Goal: Task Accomplishment & Management: Manage account settings

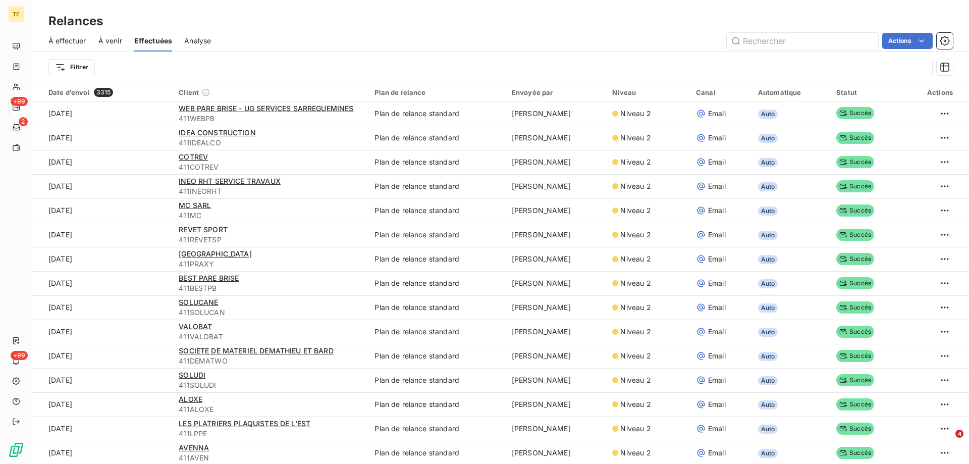
scroll to position [1565, 0]
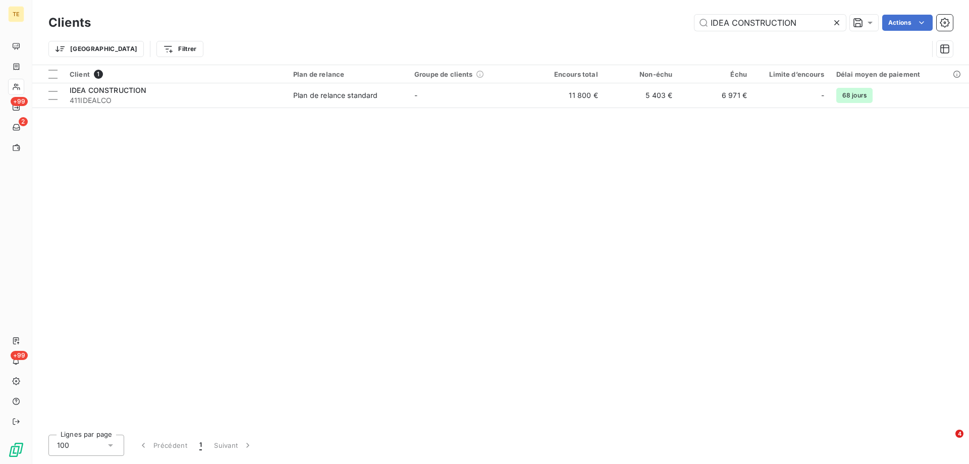
click at [839, 23] on icon at bounding box center [837, 23] width 10 height 10
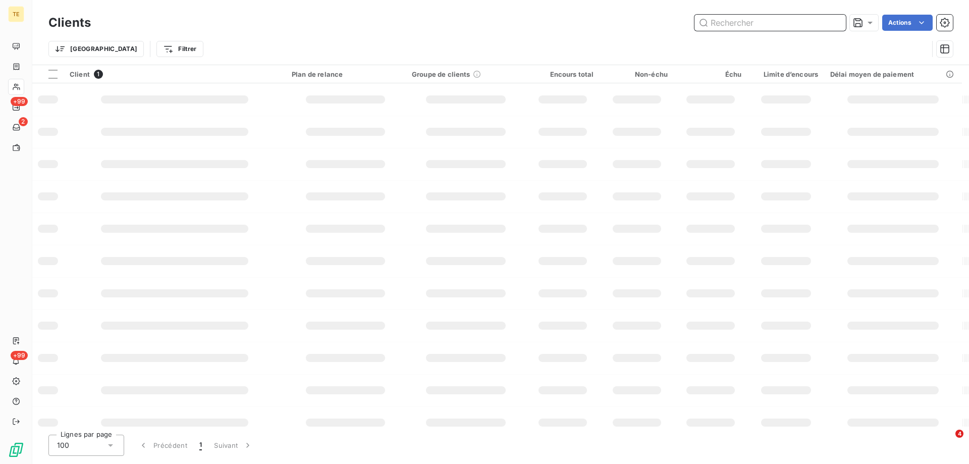
click at [813, 24] on input "text" at bounding box center [770, 23] width 151 height 16
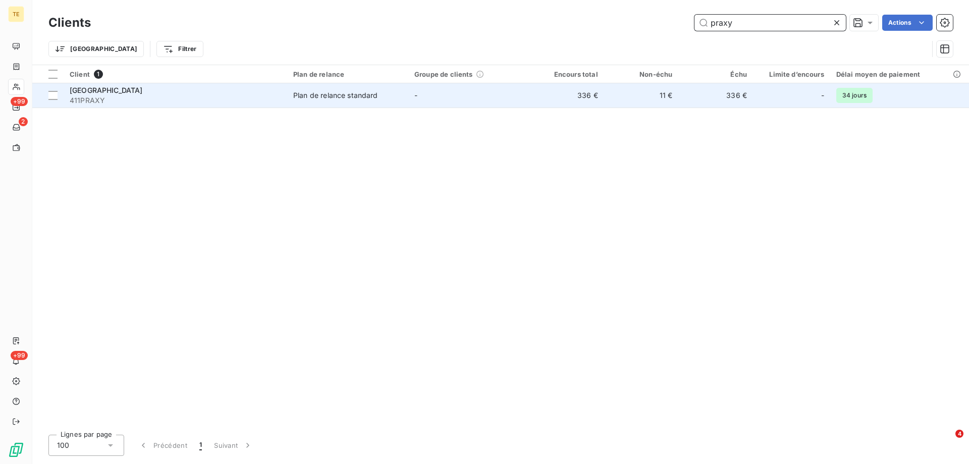
type input "praxy"
click at [109, 99] on span "411PRAXY" at bounding box center [176, 100] width 212 height 10
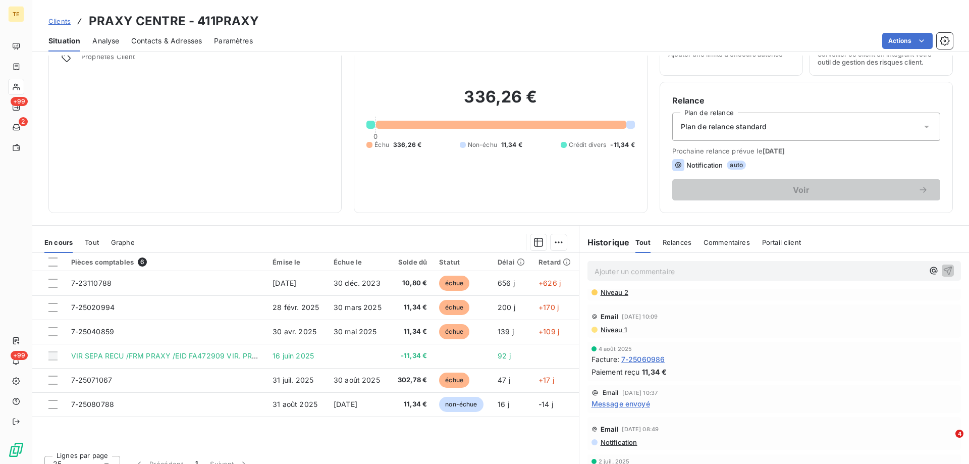
scroll to position [50, 0]
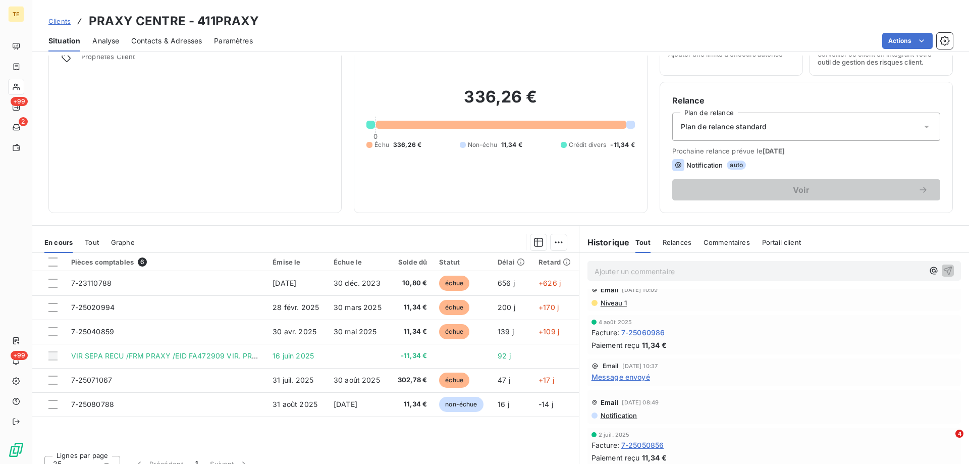
click at [607, 271] on p "Ajouter un commentaire ﻿" at bounding box center [759, 271] width 329 height 13
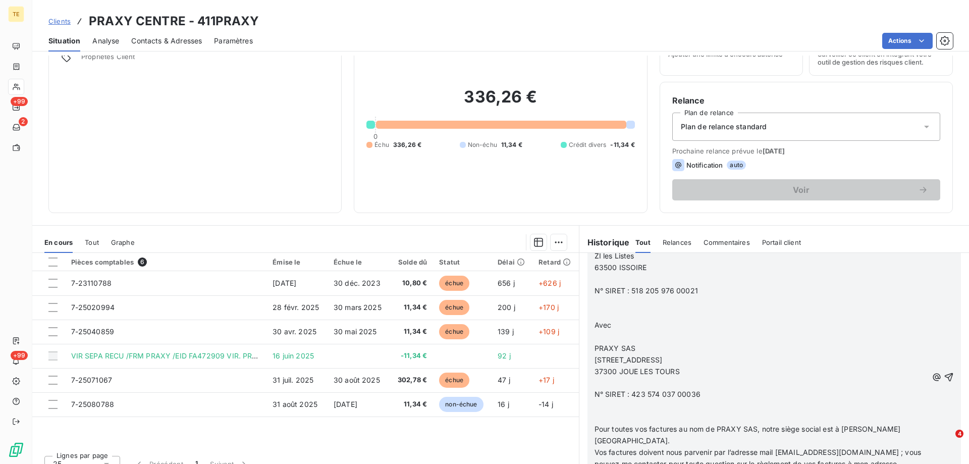
scroll to position [1038, 0]
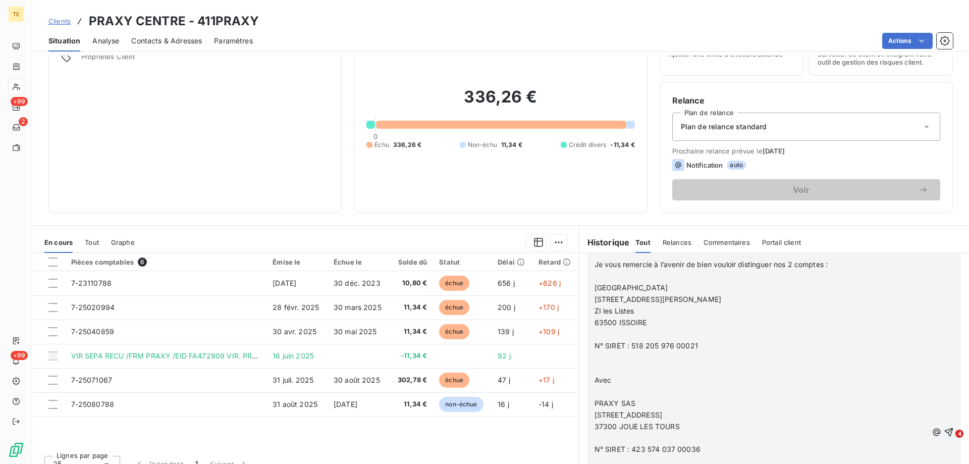
click at [612, 384] on span "Avec" at bounding box center [603, 380] width 17 height 9
click at [937, 431] on body "TE +99 2 +99 Clients PRAXY CENTRE - 411PRAXY Situation Analyse Contacts & Adres…" at bounding box center [484, 232] width 969 height 464
click at [944, 429] on icon "button" at bounding box center [949, 432] width 10 height 10
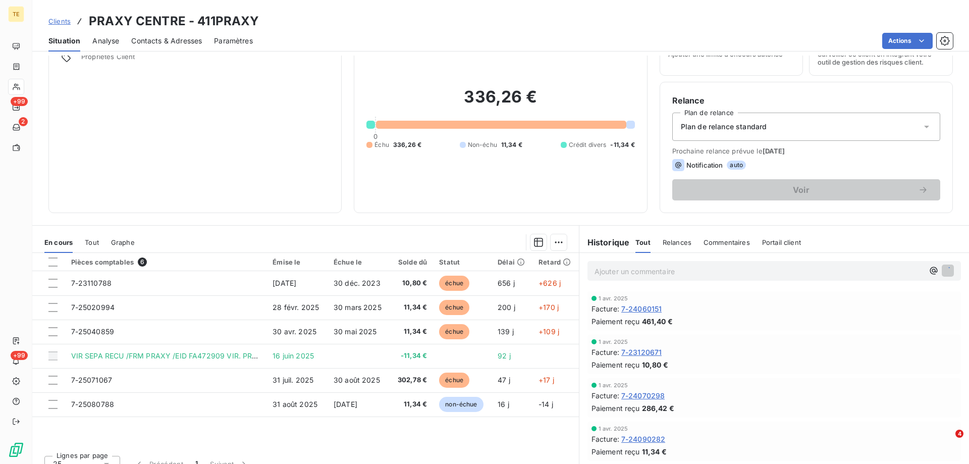
scroll to position [1052, 0]
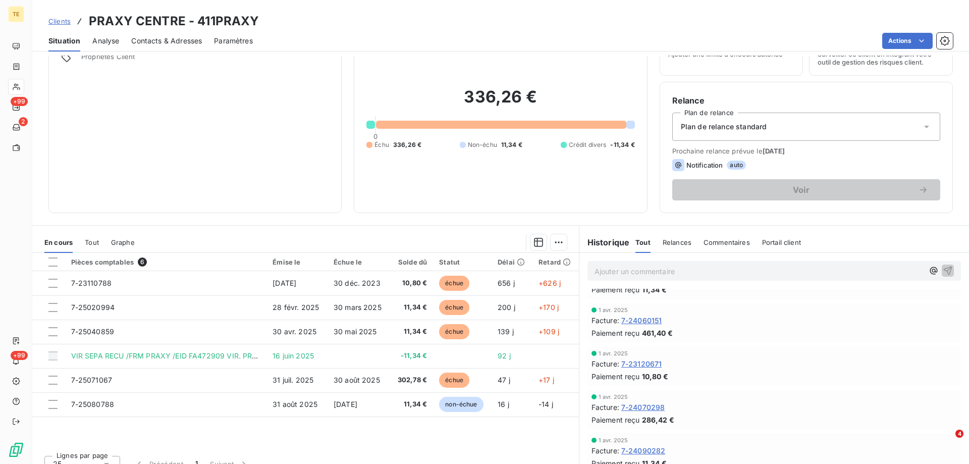
click at [606, 280] on div "Ajouter un commentaire ﻿" at bounding box center [775, 271] width 374 height 20
click at [665, 239] on span "Relances" at bounding box center [677, 242] width 29 height 8
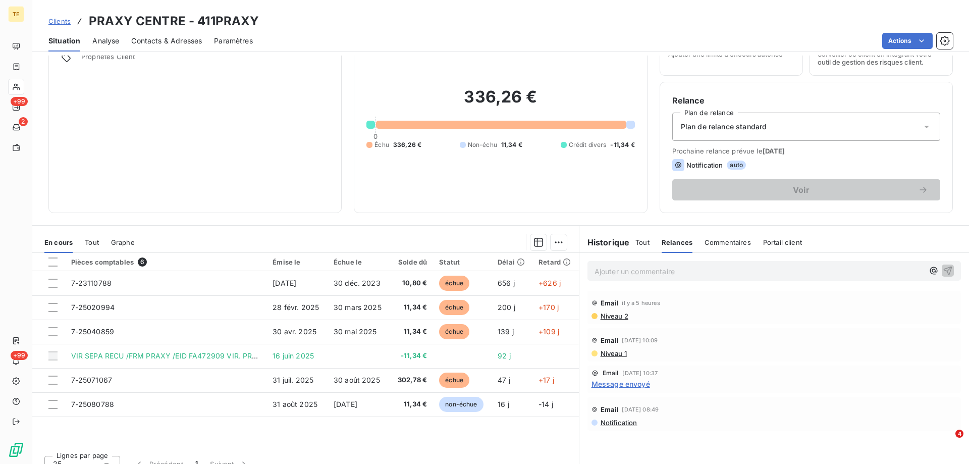
click at [640, 241] on span "Tout" at bounding box center [643, 242] width 14 height 8
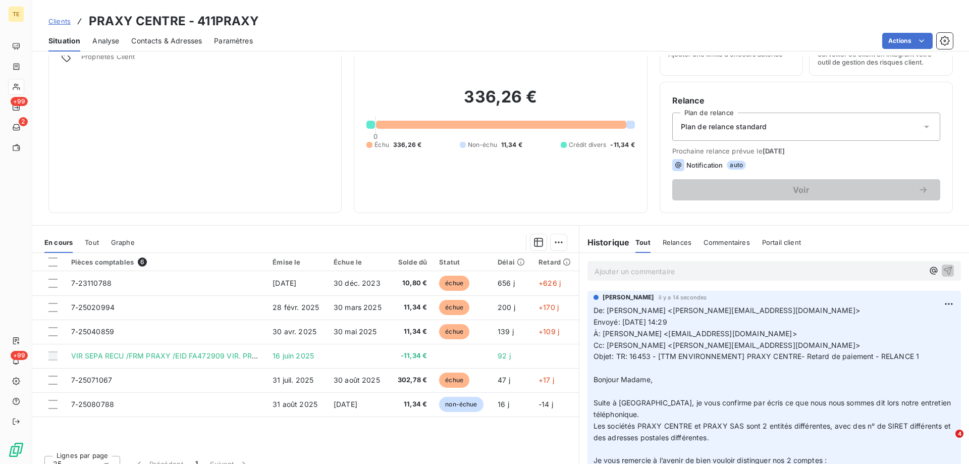
click at [604, 271] on p "Ajouter un commentaire ﻿" at bounding box center [759, 271] width 329 height 13
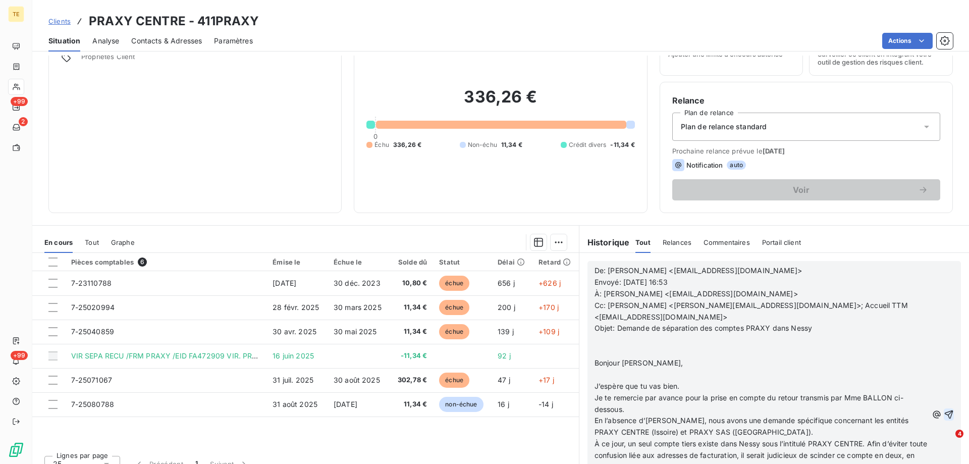
click at [945, 411] on icon "button" at bounding box center [949, 414] width 9 height 9
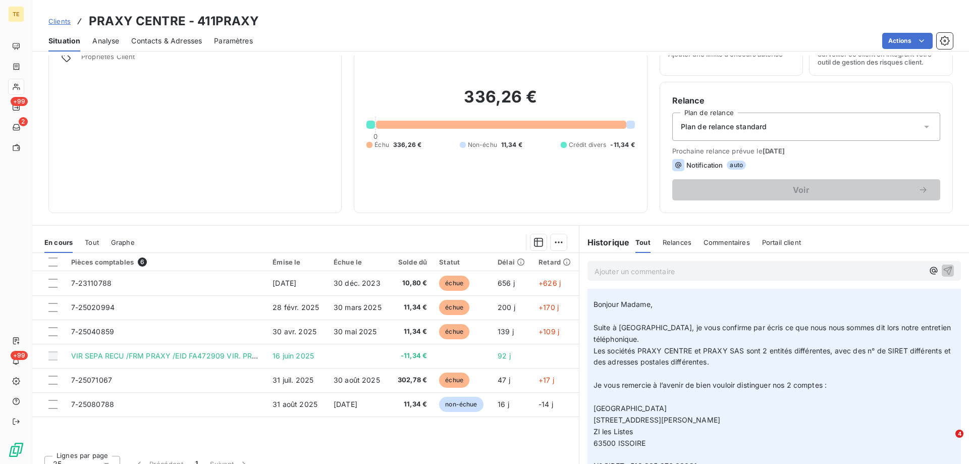
scroll to position [606, 0]
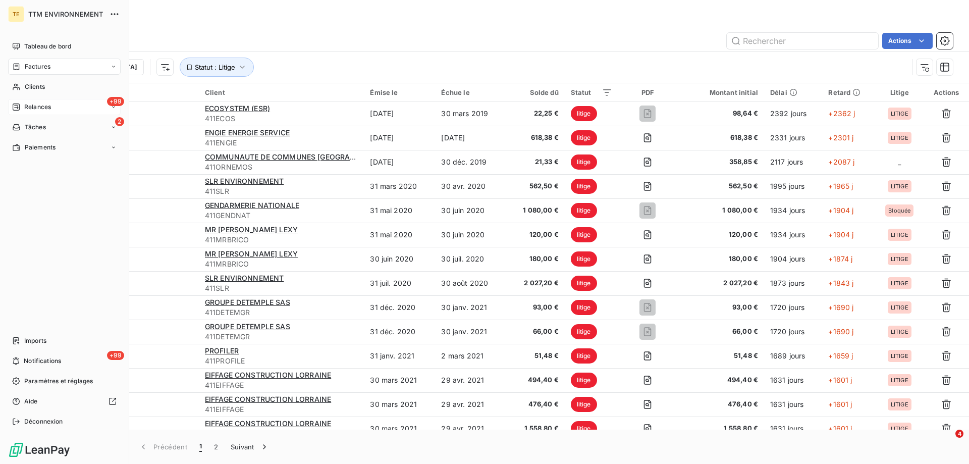
click at [40, 112] on div "+99 Relances" at bounding box center [64, 107] width 113 height 16
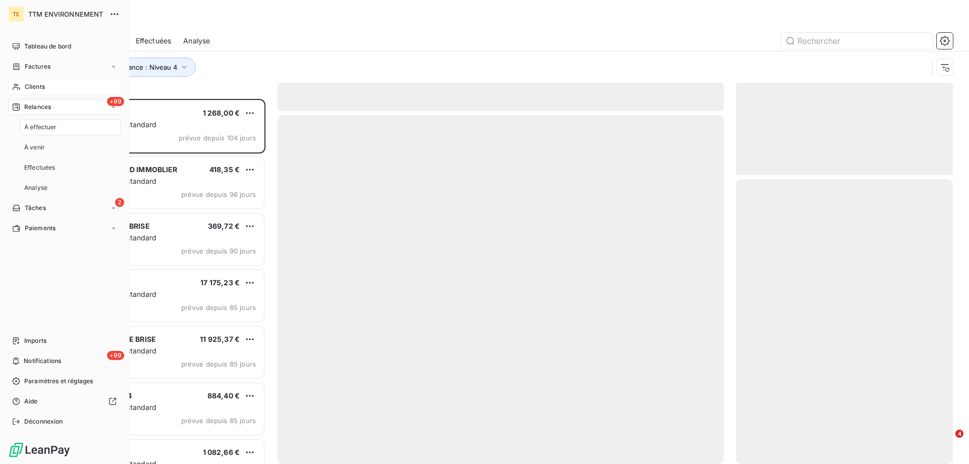
scroll to position [357, 210]
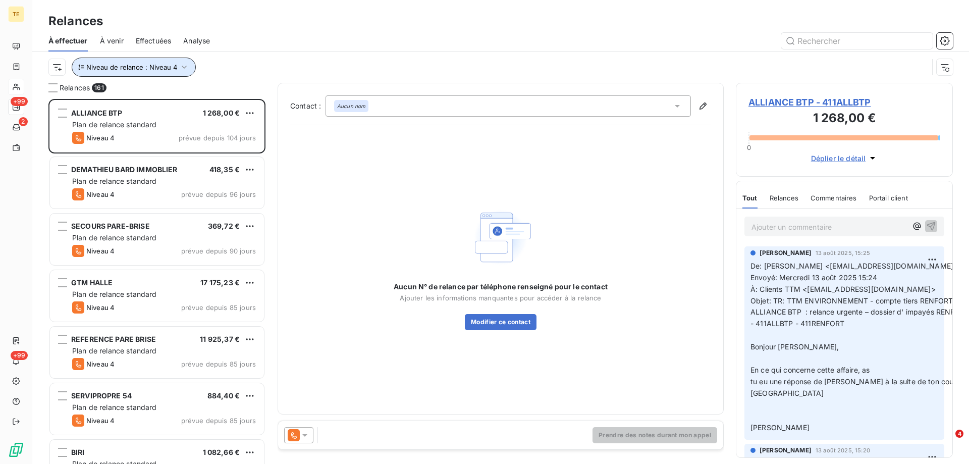
click at [186, 71] on icon "button" at bounding box center [184, 67] width 10 height 10
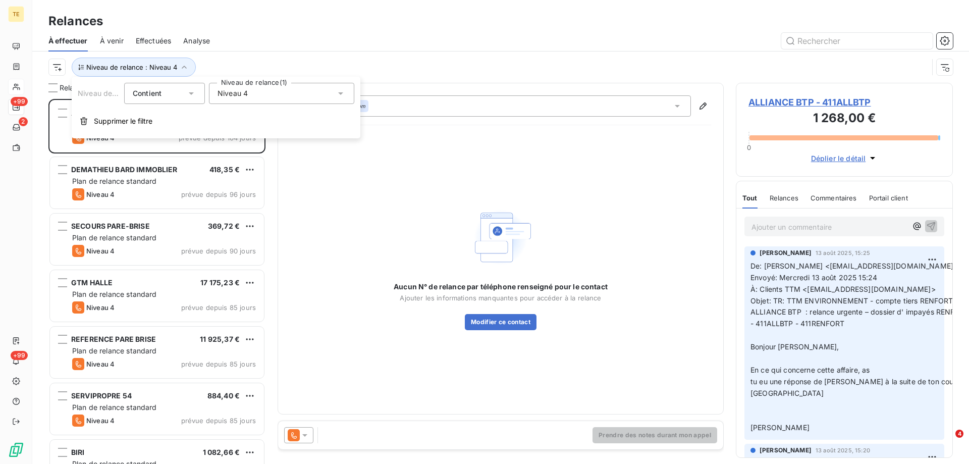
click at [254, 94] on div "Niveau 4" at bounding box center [281, 93] width 145 height 21
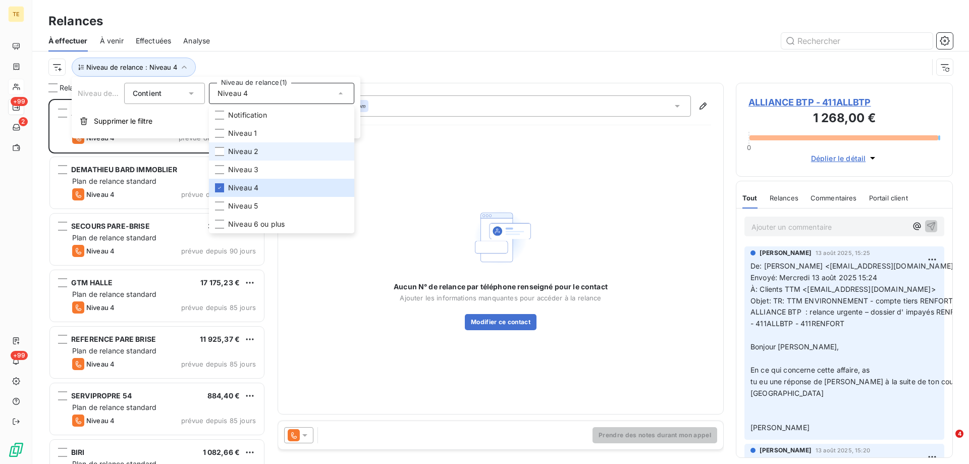
click at [242, 152] on span "Niveau 2" at bounding box center [243, 151] width 30 height 10
click at [224, 187] on li "Niveau 4" at bounding box center [281, 188] width 145 height 18
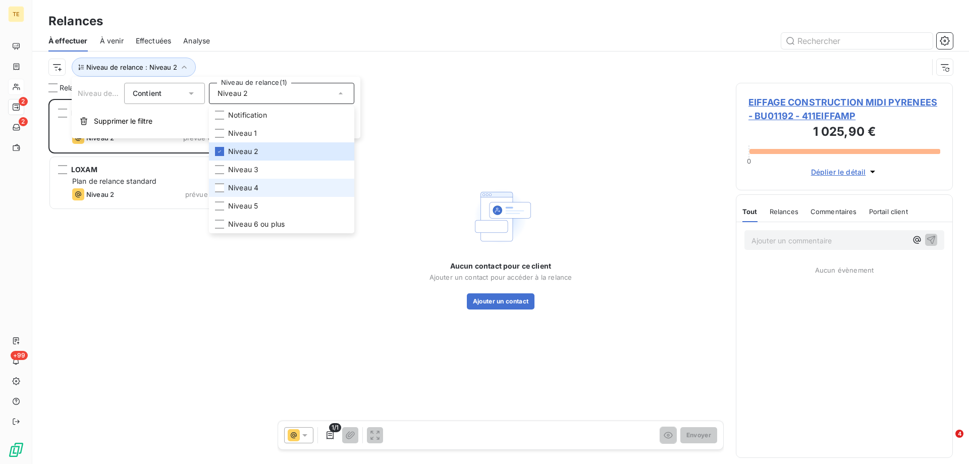
scroll to position [357, 210]
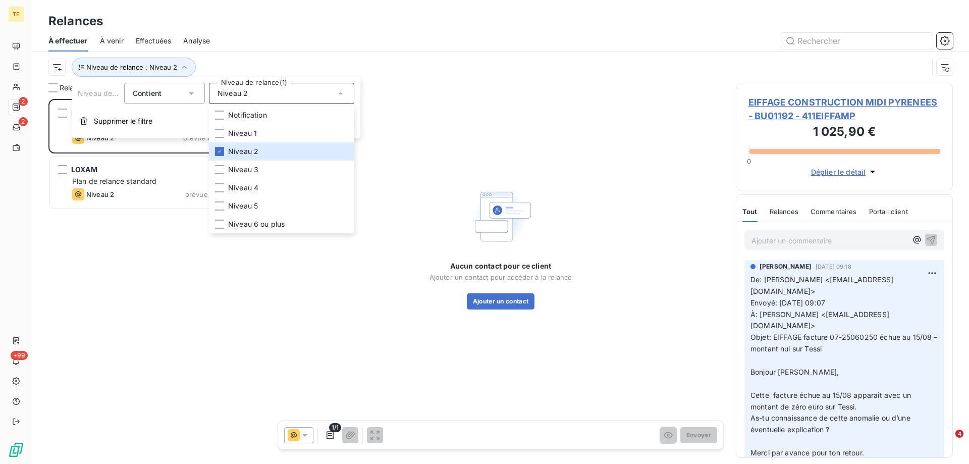
click at [72, 253] on div "EIFFAGE CONSTRUCTION MIDI PYRENEES - BU01192 1 025,90 € Plan de relance standar…" at bounding box center [156, 281] width 217 height 365
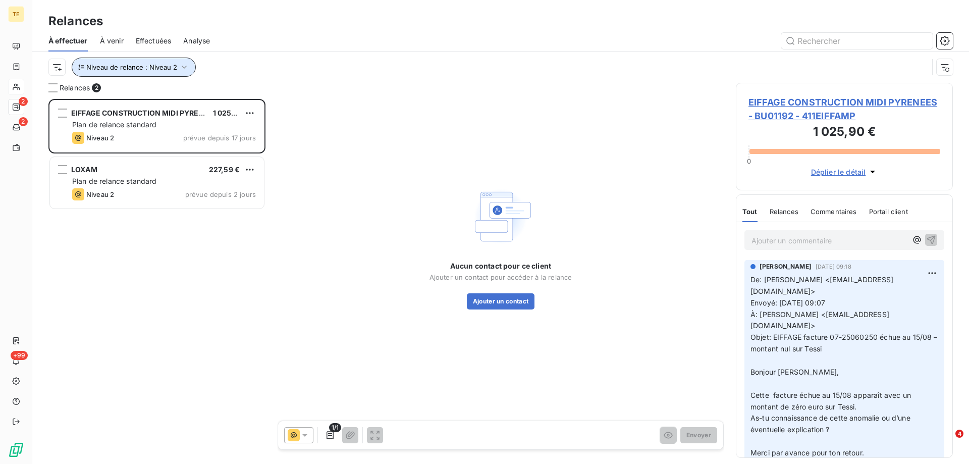
click at [176, 69] on button "Niveau de relance : Niveau 2" at bounding box center [134, 67] width 124 height 19
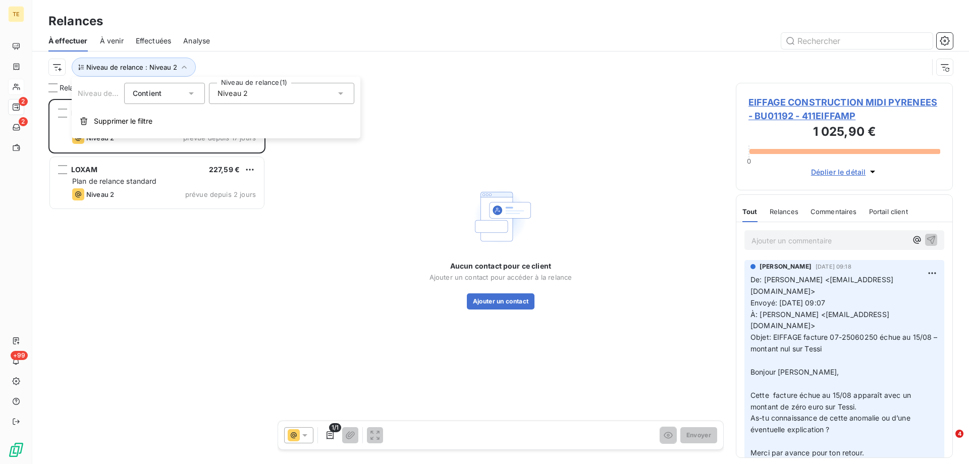
click at [223, 96] on span "Niveau 2" at bounding box center [233, 93] width 30 height 10
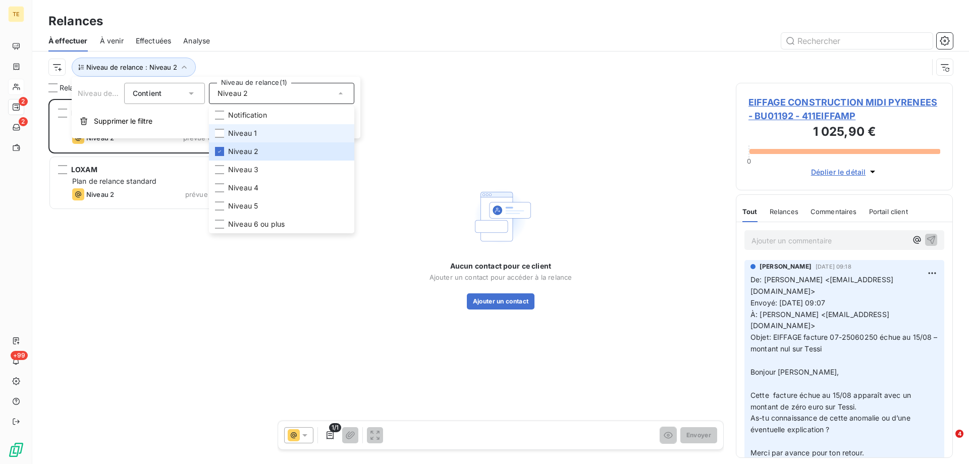
click at [228, 135] on li "Niveau 1" at bounding box center [281, 133] width 145 height 18
click at [220, 150] on icon at bounding box center [220, 151] width 6 height 6
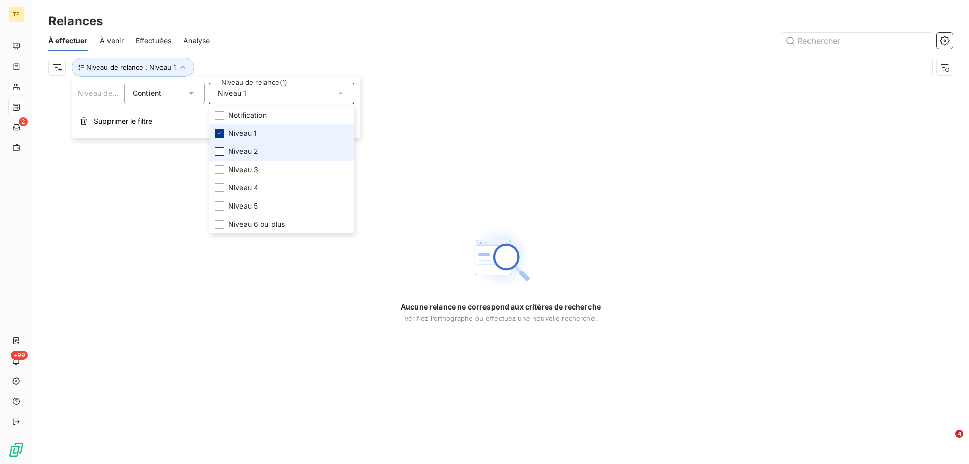
click at [220, 131] on icon at bounding box center [220, 133] width 6 height 6
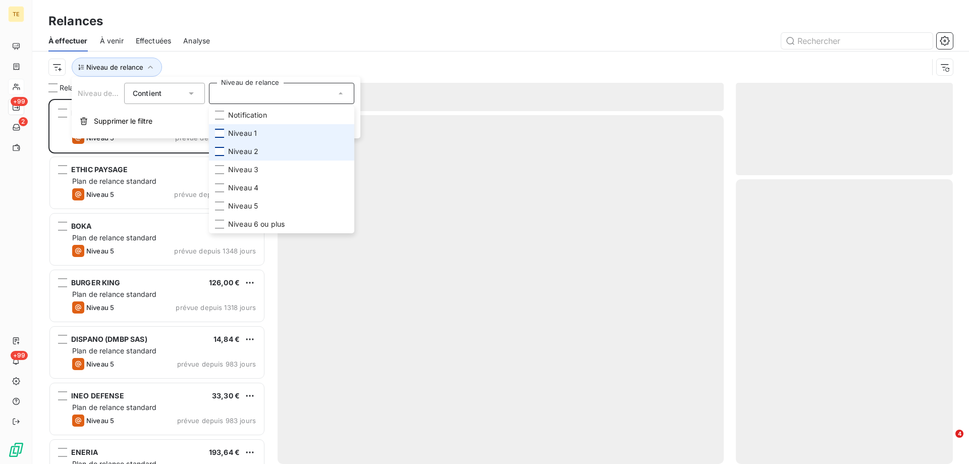
scroll to position [357, 210]
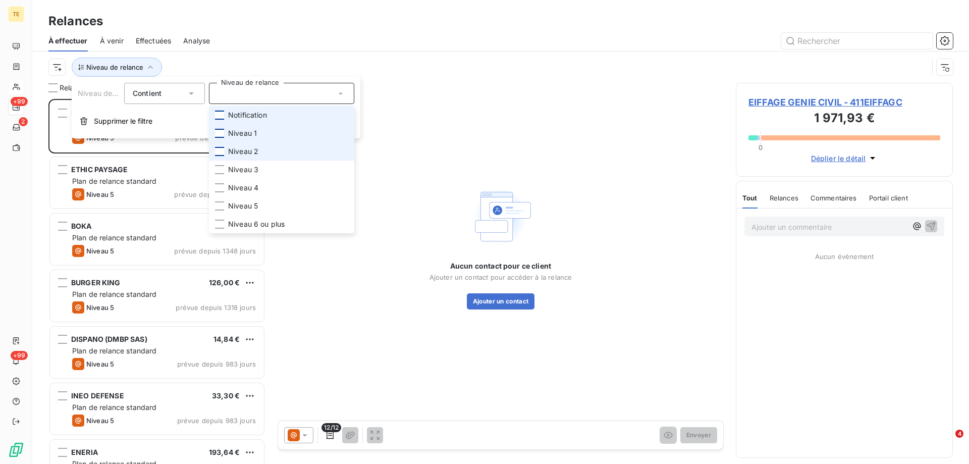
click at [221, 115] on div at bounding box center [219, 115] width 9 height 9
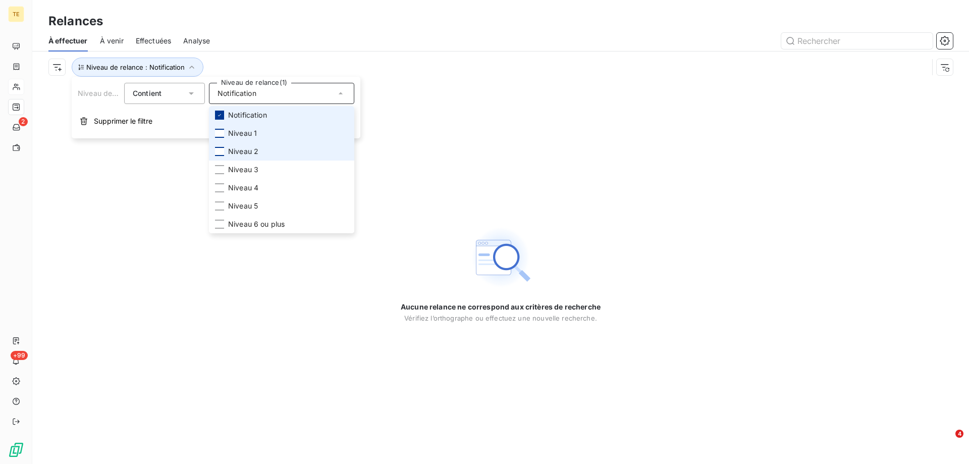
click at [221, 115] on icon at bounding box center [220, 115] width 6 height 6
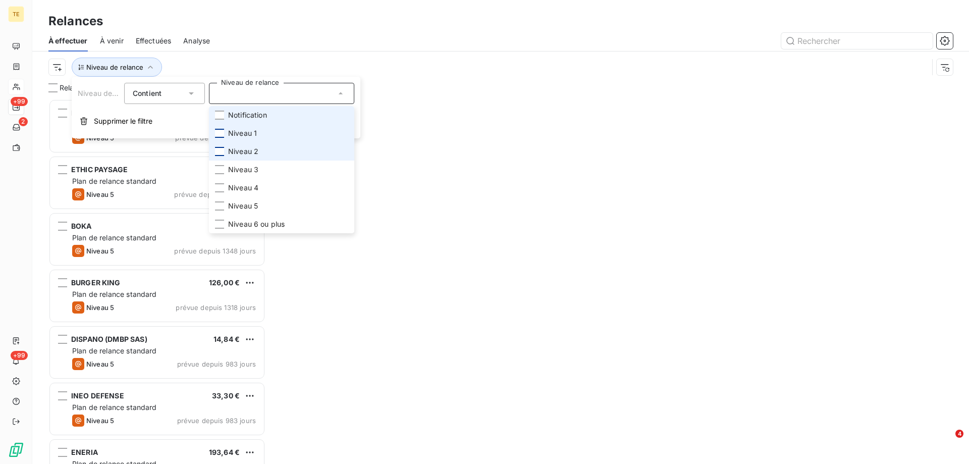
scroll to position [357, 210]
